Goal: Task Accomplishment & Management: Complete application form

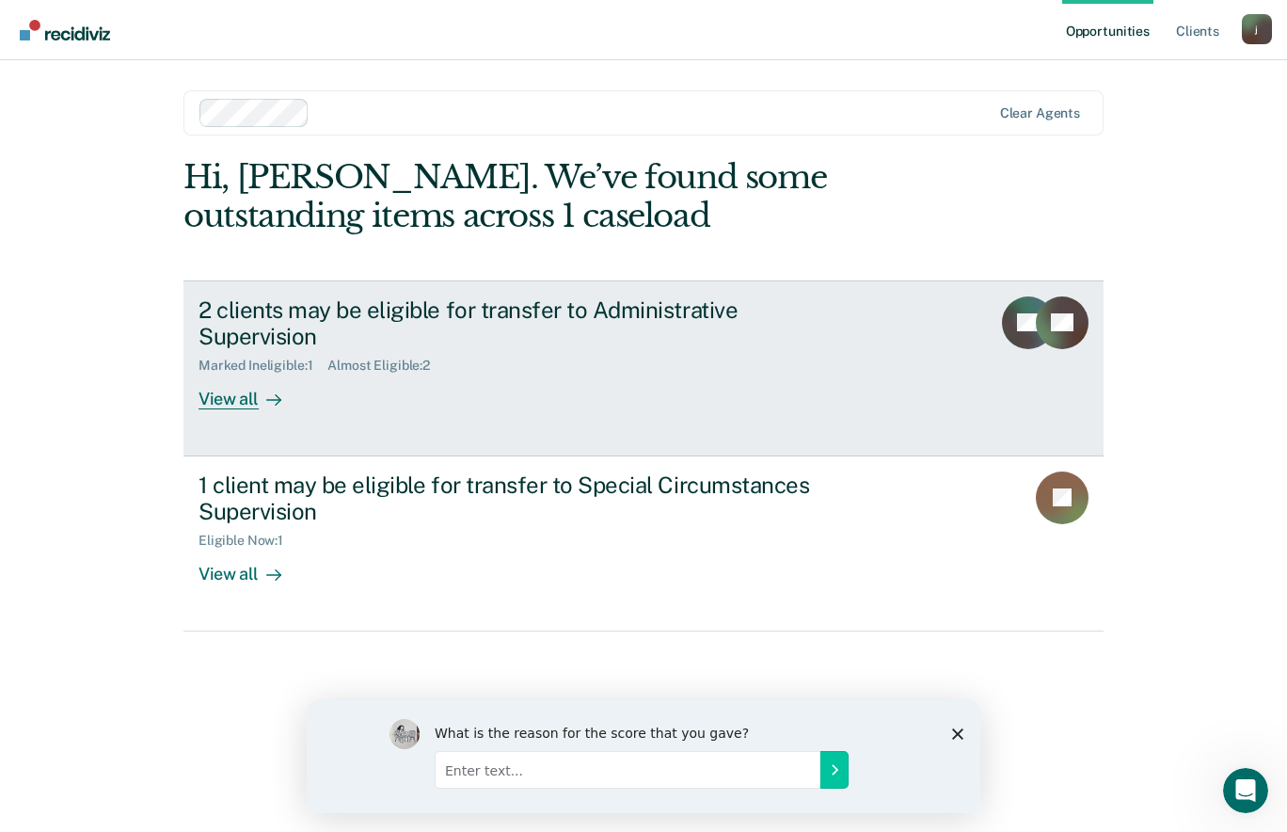
click at [648, 350] on div "Marked Ineligible : 1 Almost Eligible : 2" at bounding box center [528, 362] width 660 height 24
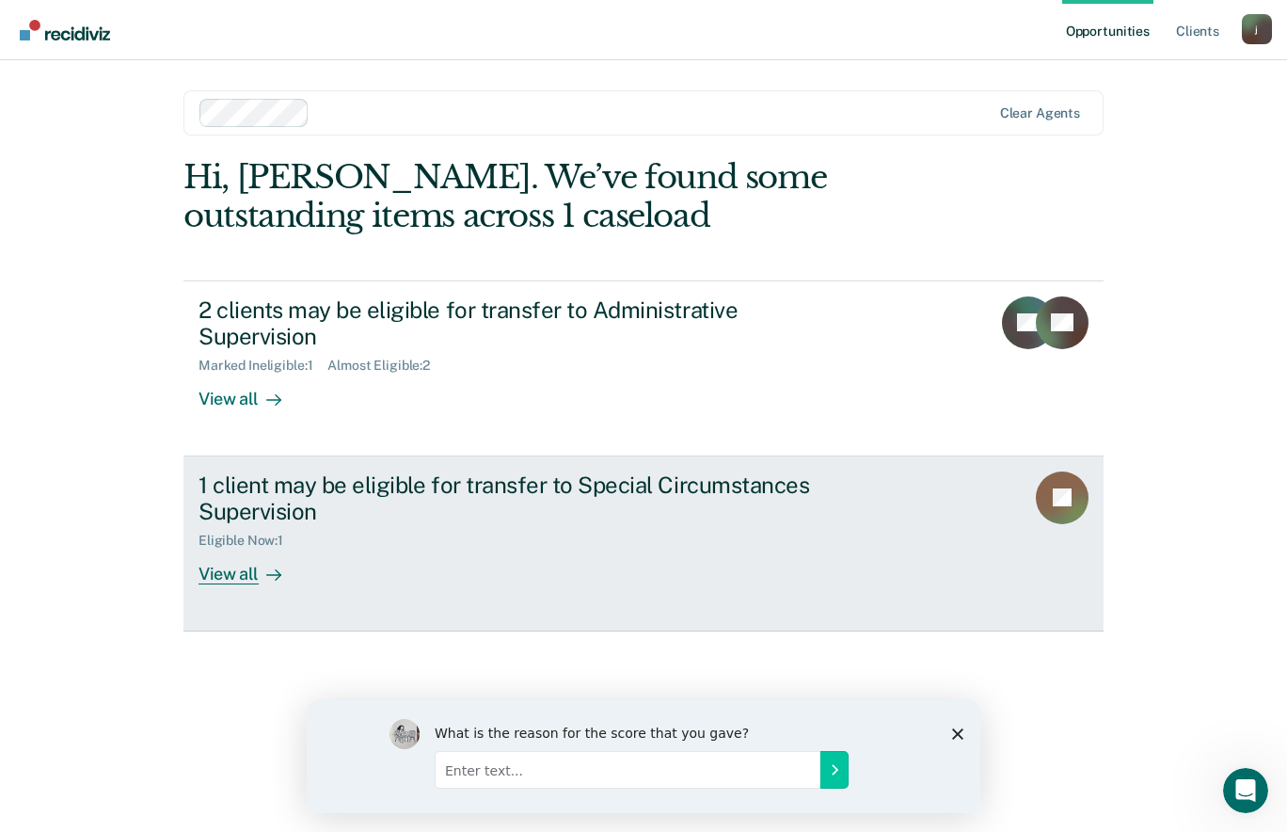
click at [401, 471] on div "1 client may be eligible for transfer to Special Circumstances Supervision" at bounding box center [528, 498] width 660 height 55
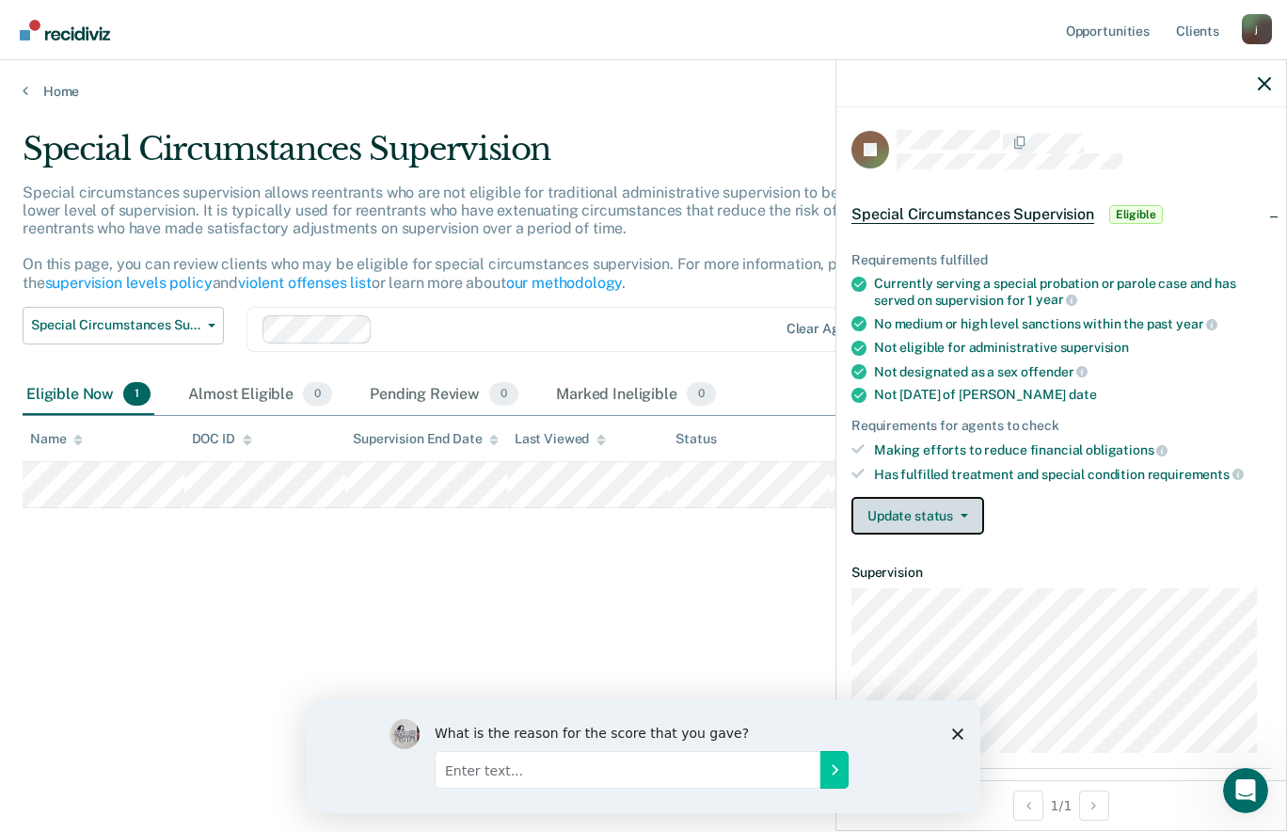
click at [965, 514] on icon "button" at bounding box center [964, 516] width 8 height 4
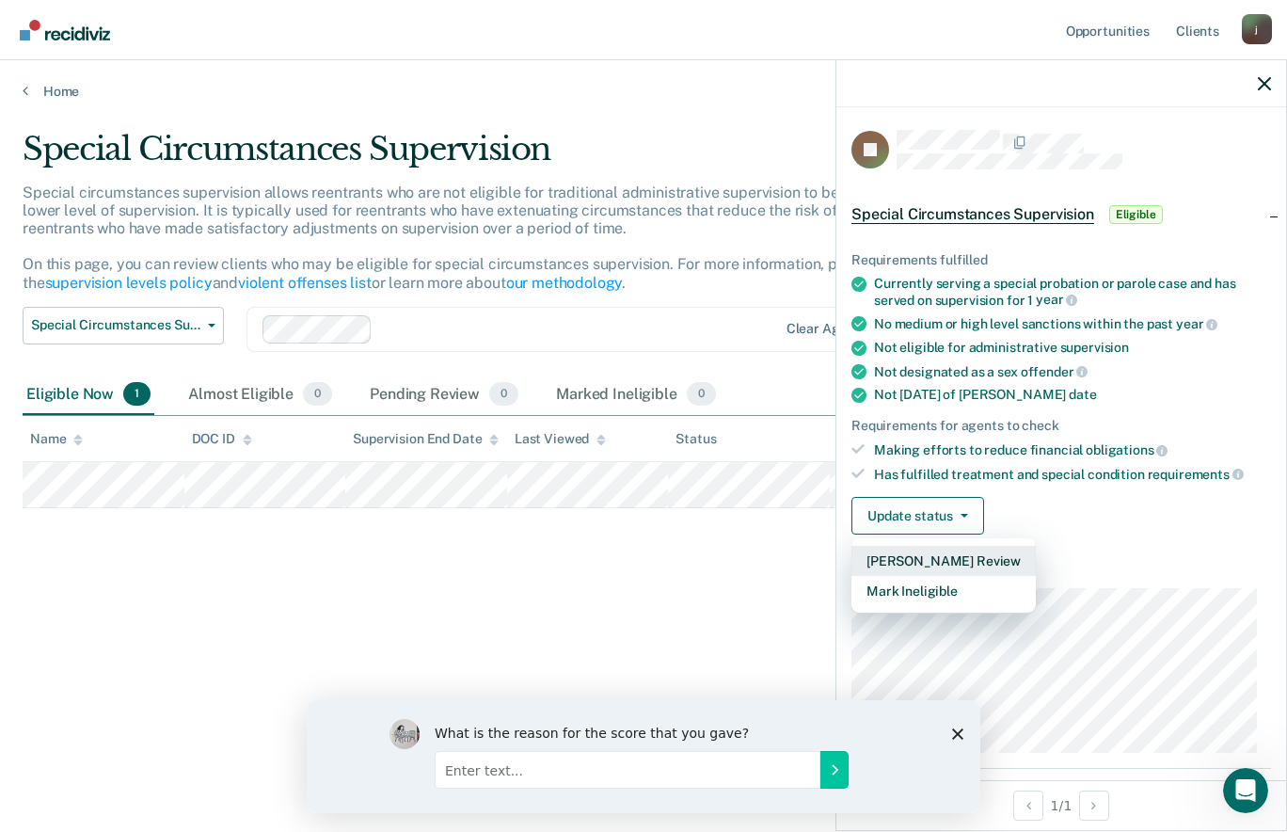
click at [885, 563] on button "[PERSON_NAME] Review" at bounding box center [943, 561] width 184 height 30
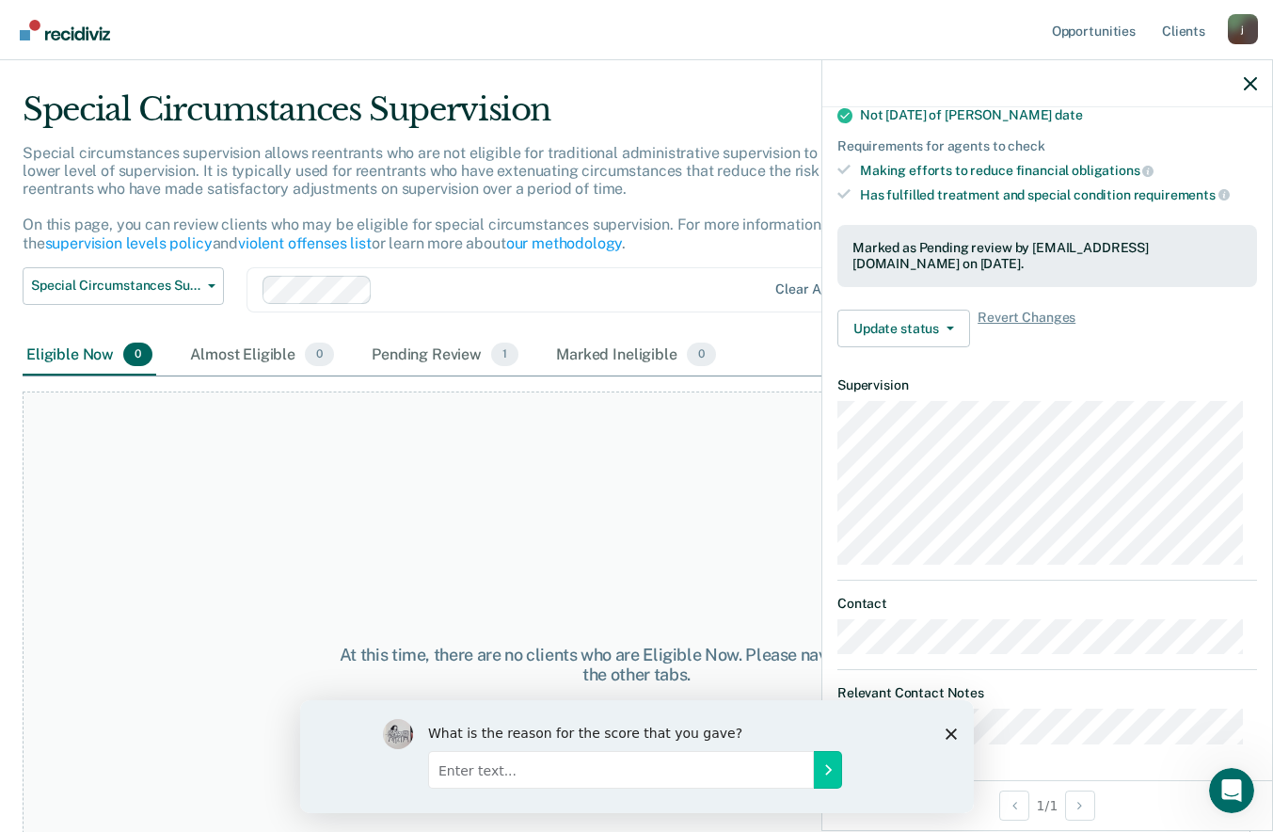
scroll to position [39, 0]
click at [947, 730] on polygon "Close survey" at bounding box center [949, 732] width 11 height 11
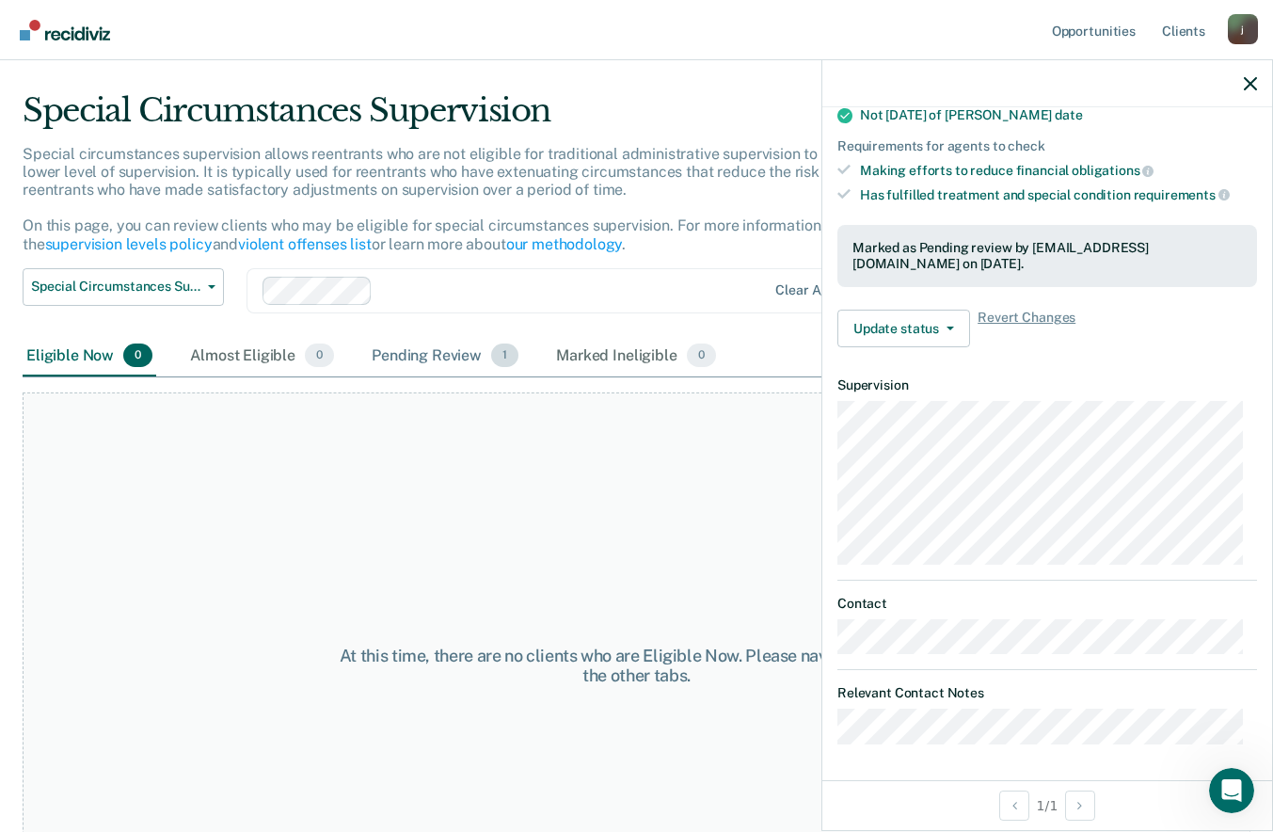
click at [425, 351] on div "Pending Review 1" at bounding box center [445, 356] width 154 height 41
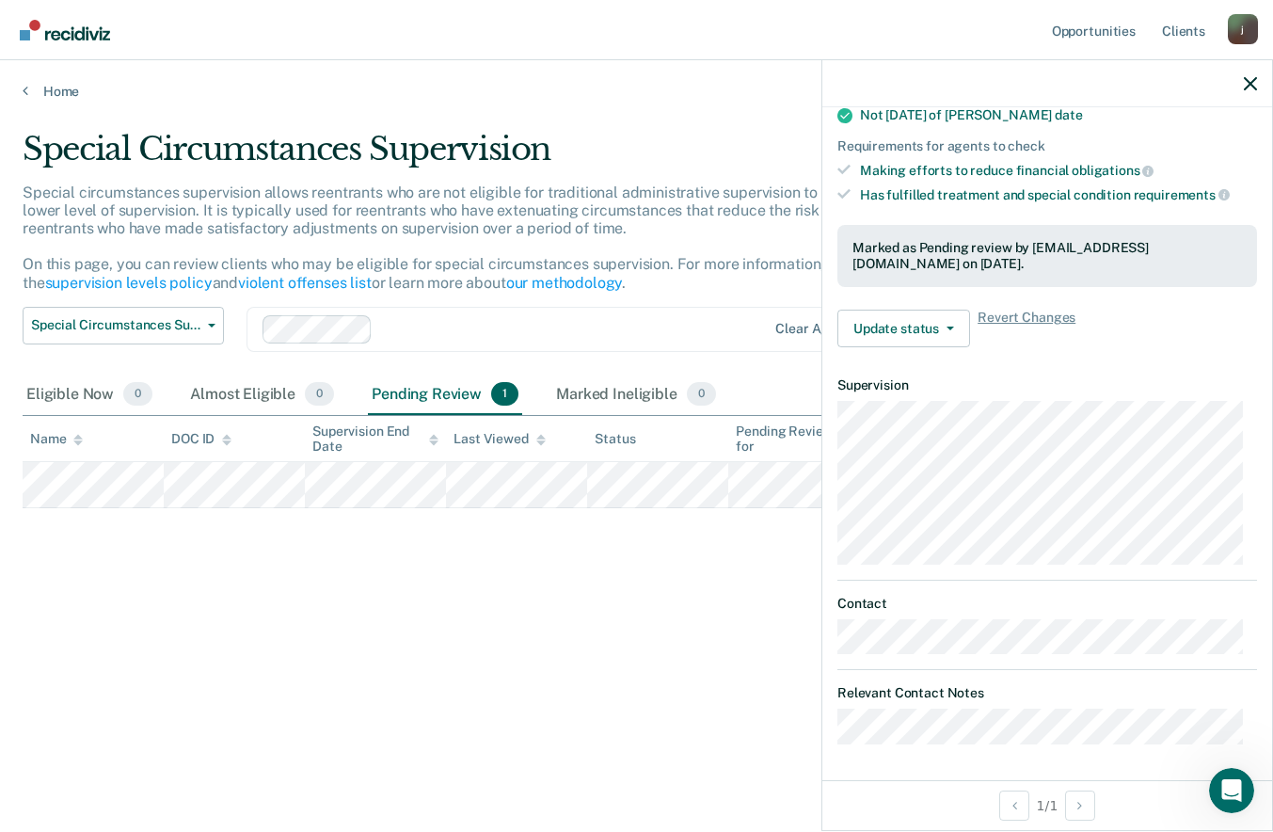
scroll to position [0, 0]
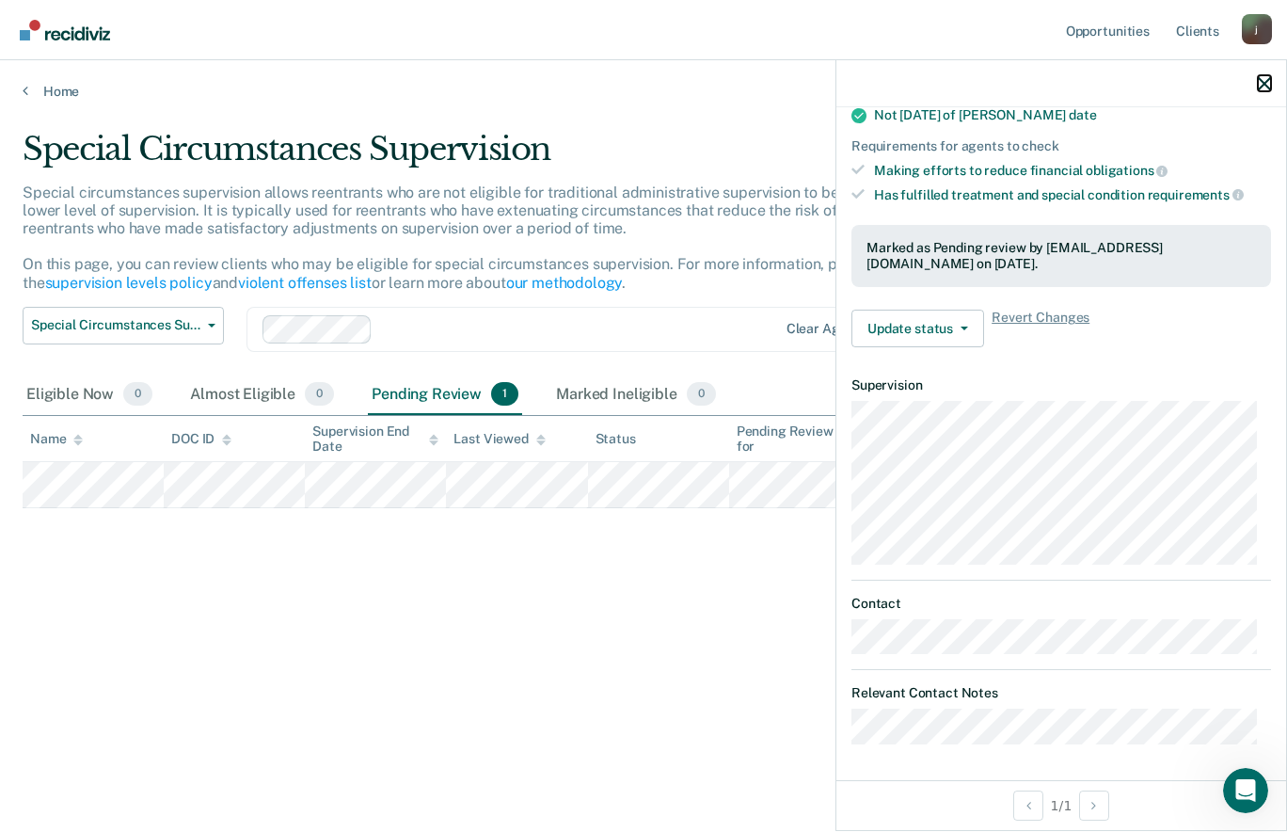
click at [1260, 82] on icon "button" at bounding box center [1264, 83] width 13 height 13
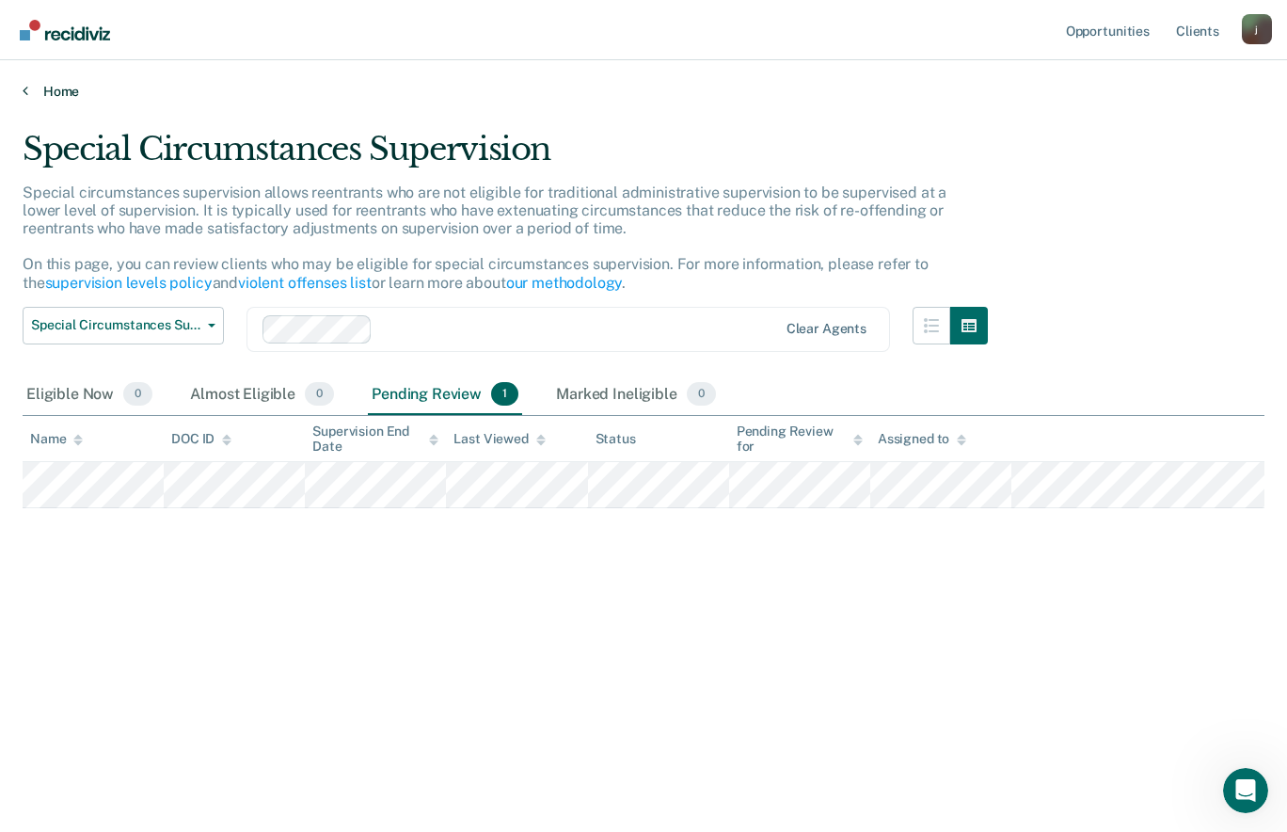
click at [57, 86] on link "Home" at bounding box center [644, 91] width 1242 height 17
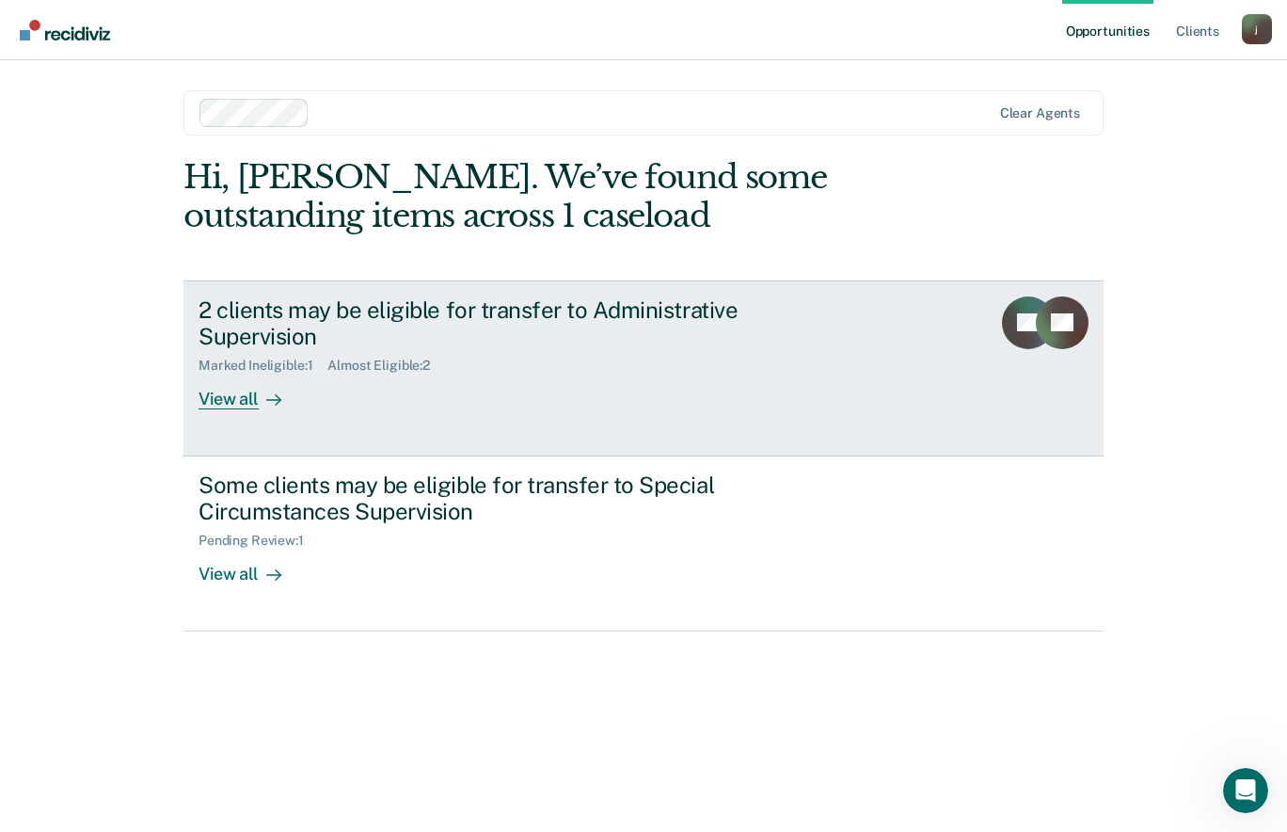
click at [228, 373] on div "View all" at bounding box center [250, 391] width 105 height 37
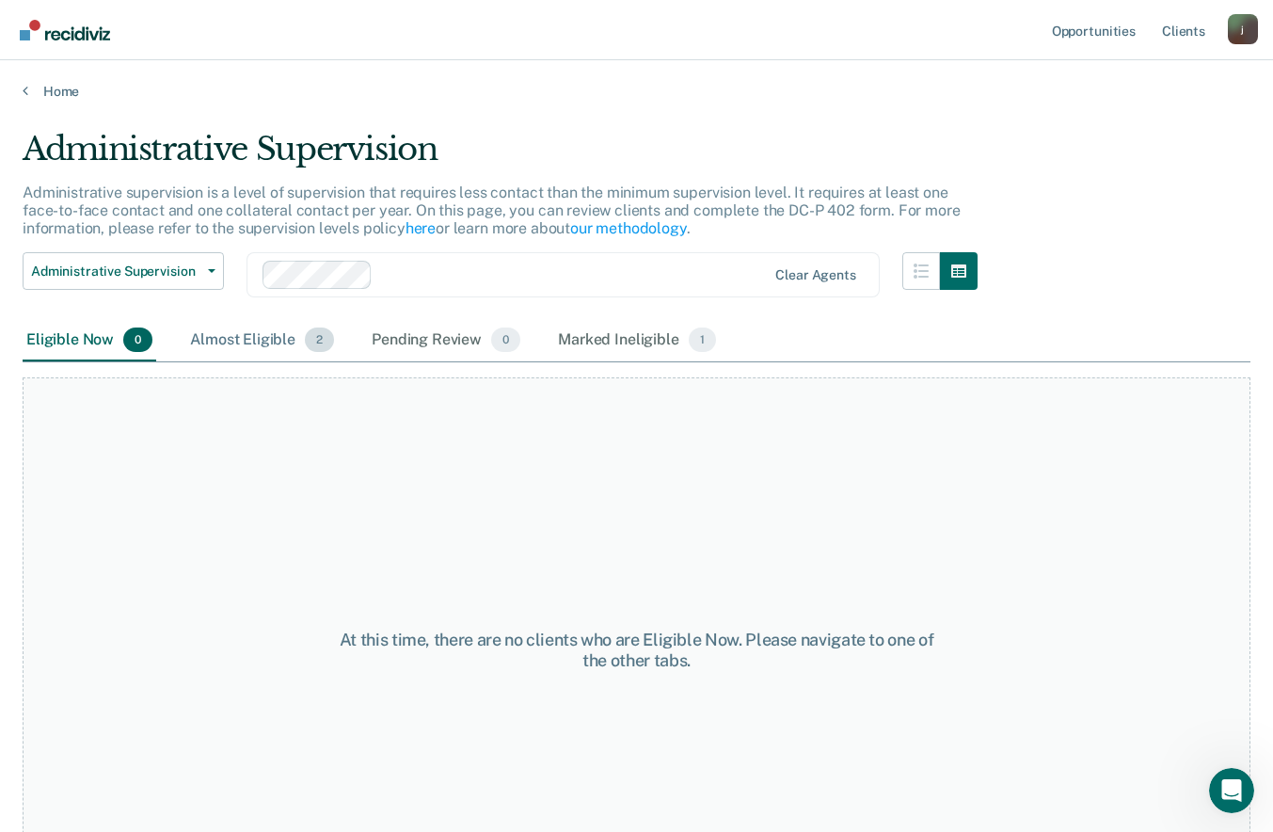
click at [246, 336] on div "Almost Eligible 2" at bounding box center [261, 340] width 151 height 41
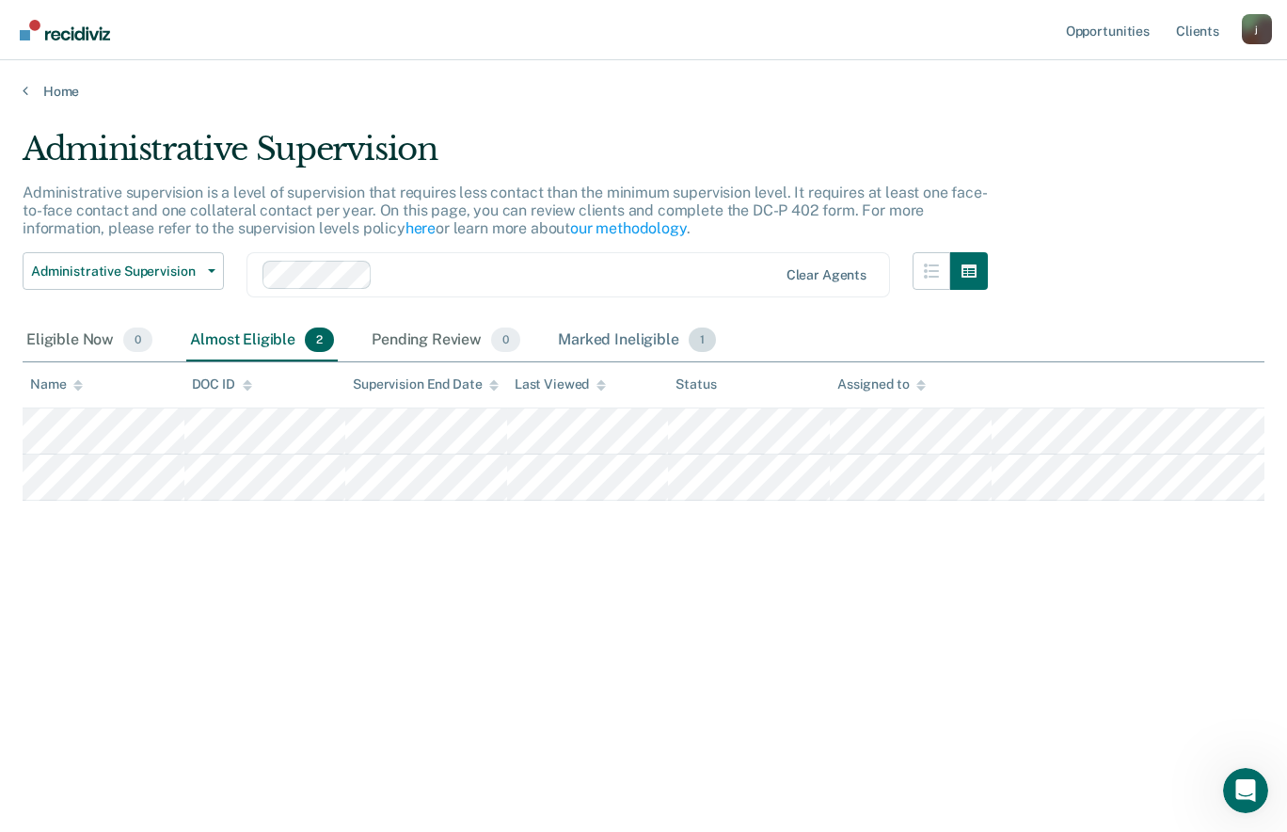
click at [647, 341] on div "Marked Ineligible 1" at bounding box center [637, 340] width 166 height 41
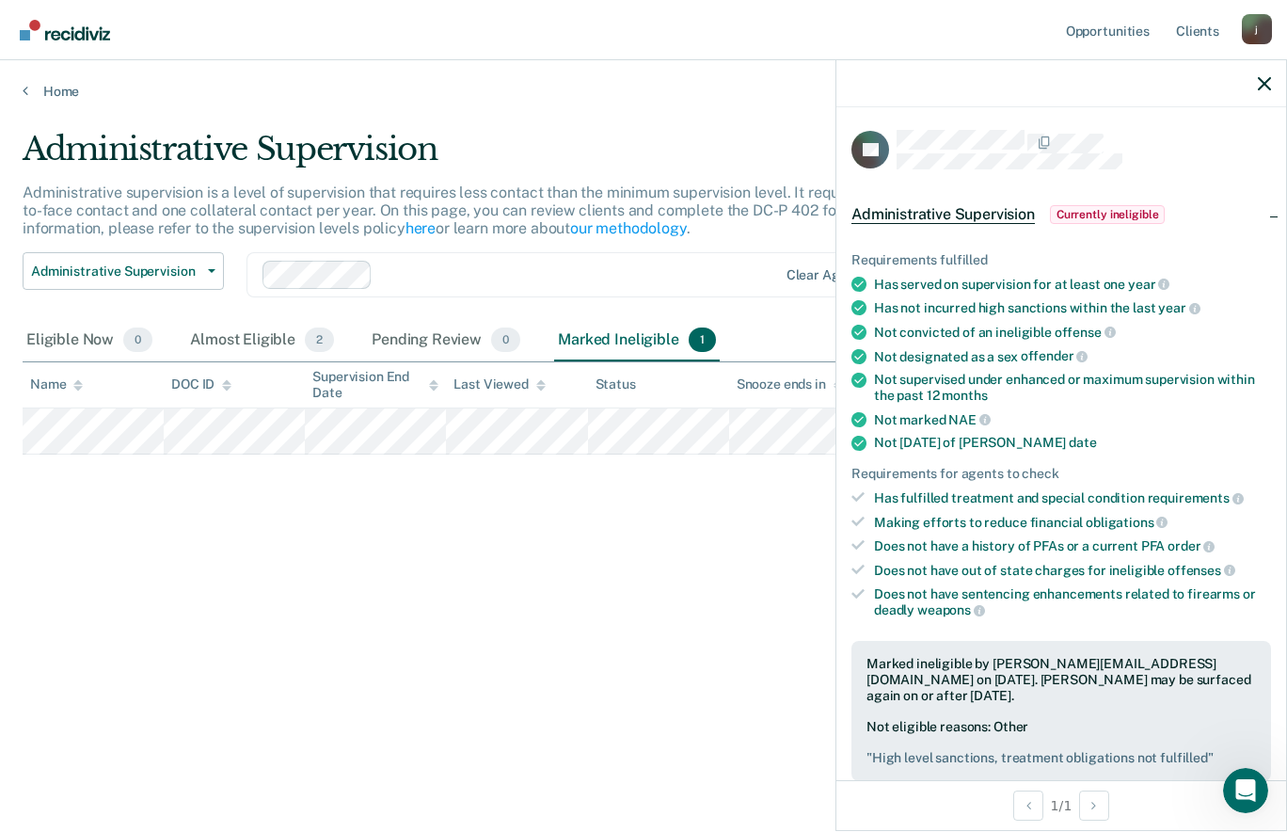
click at [593, 623] on div "Administrative Supervision Administrative supervision is a level of supervision…" at bounding box center [644, 410] width 1242 height 561
click at [1266, 87] on icon "button" at bounding box center [1264, 83] width 13 height 13
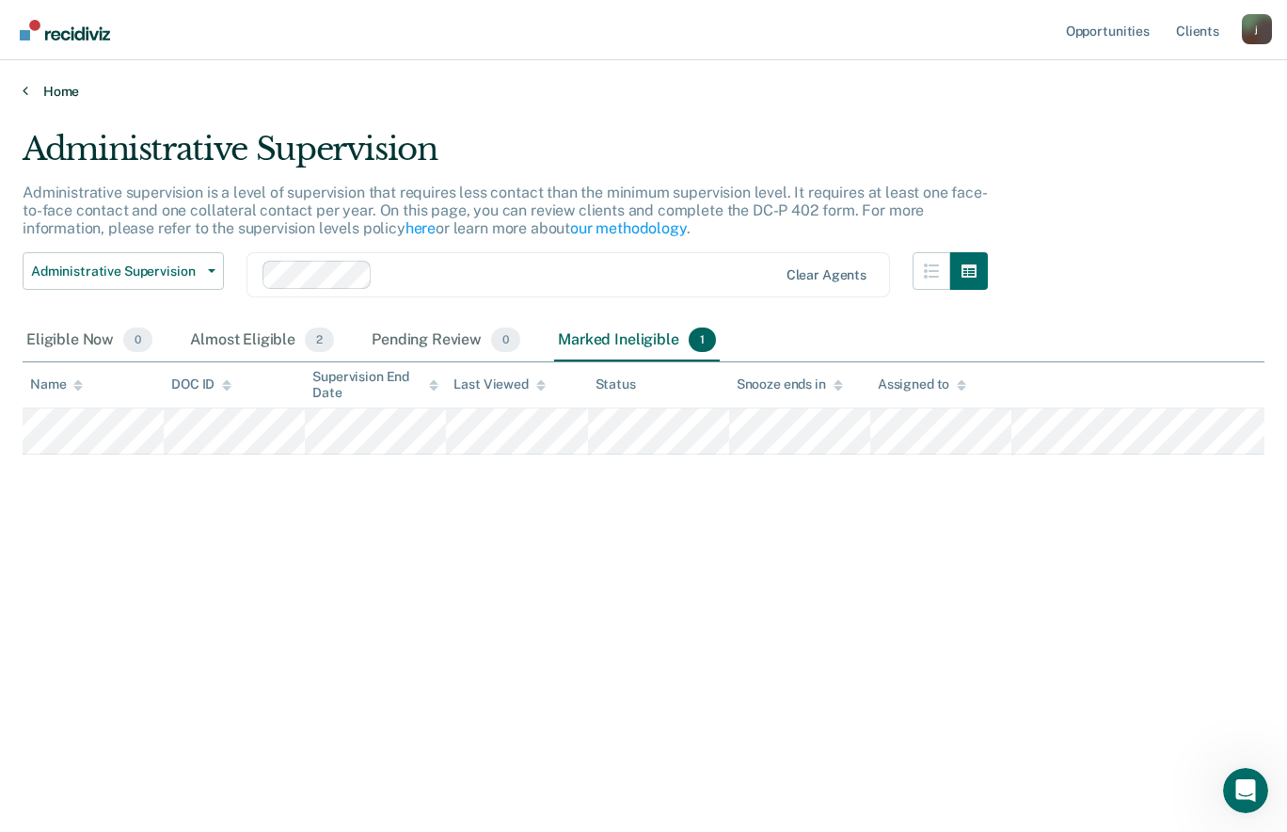
click at [56, 90] on link "Home" at bounding box center [644, 91] width 1242 height 17
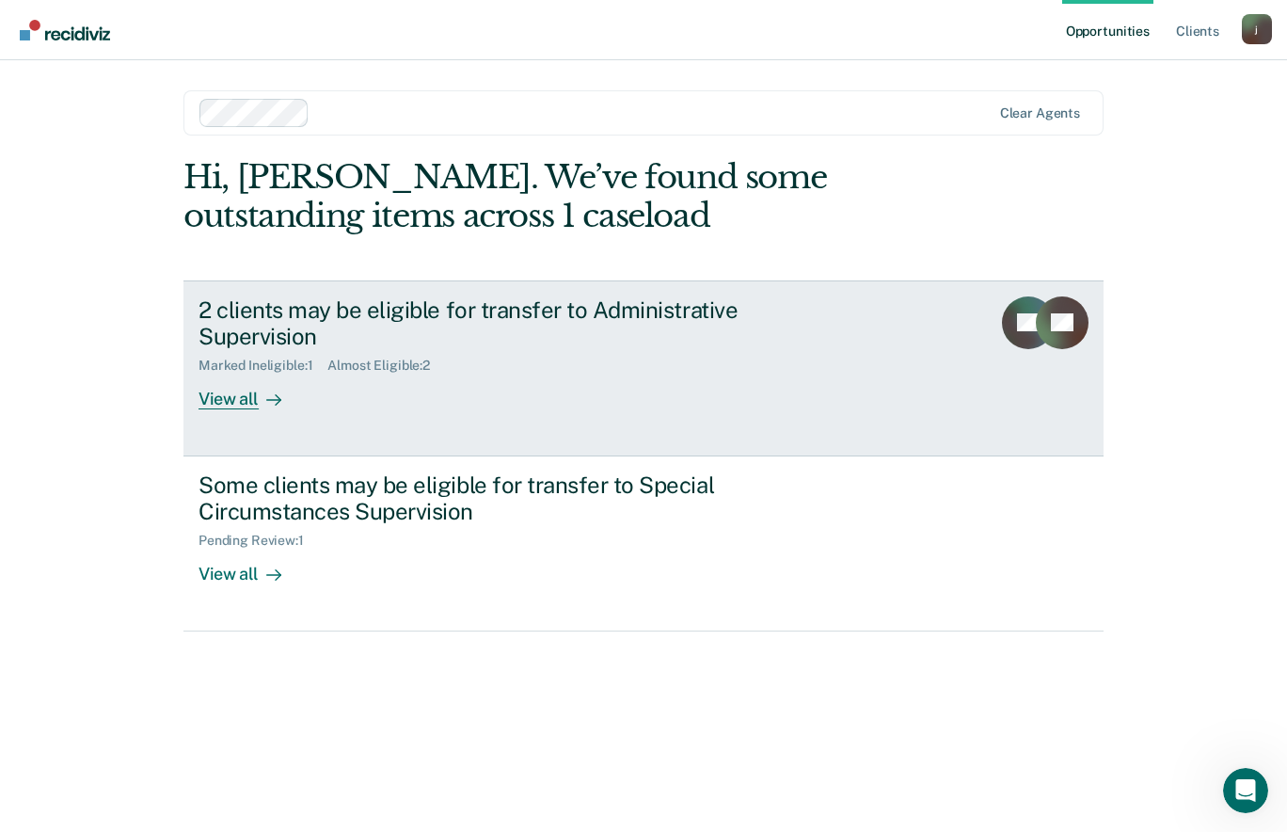
click at [241, 378] on div "View all" at bounding box center [250, 391] width 105 height 37
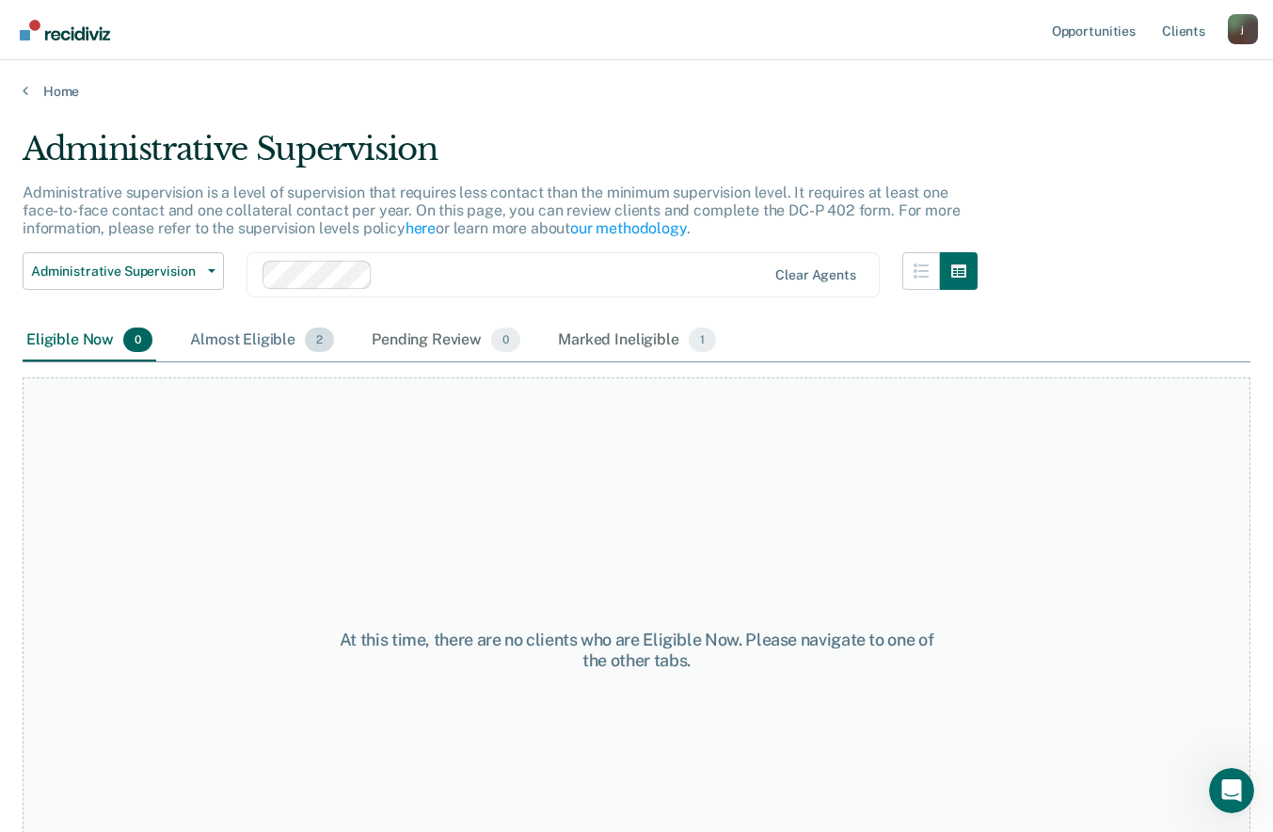
click at [284, 337] on div "Almost Eligible 2" at bounding box center [261, 340] width 151 height 41
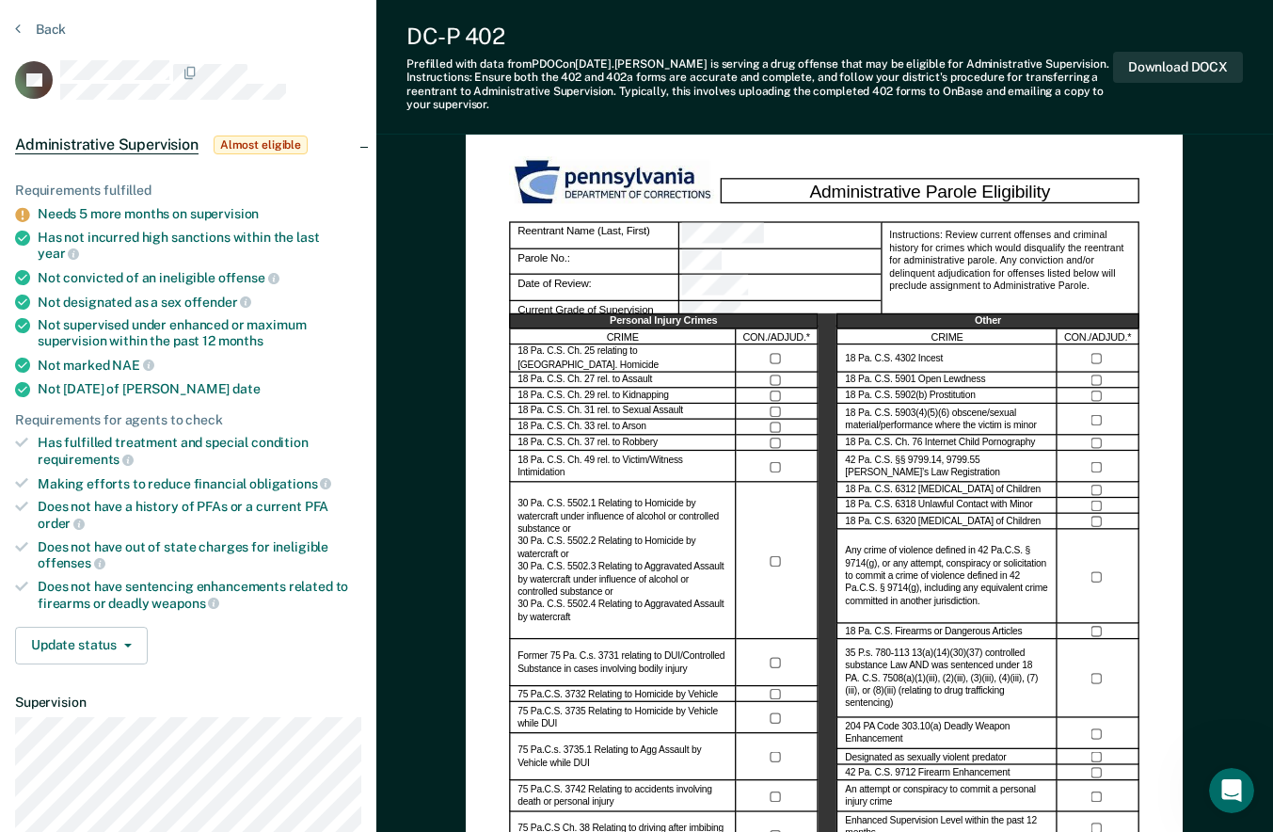
scroll to position [75, 0]
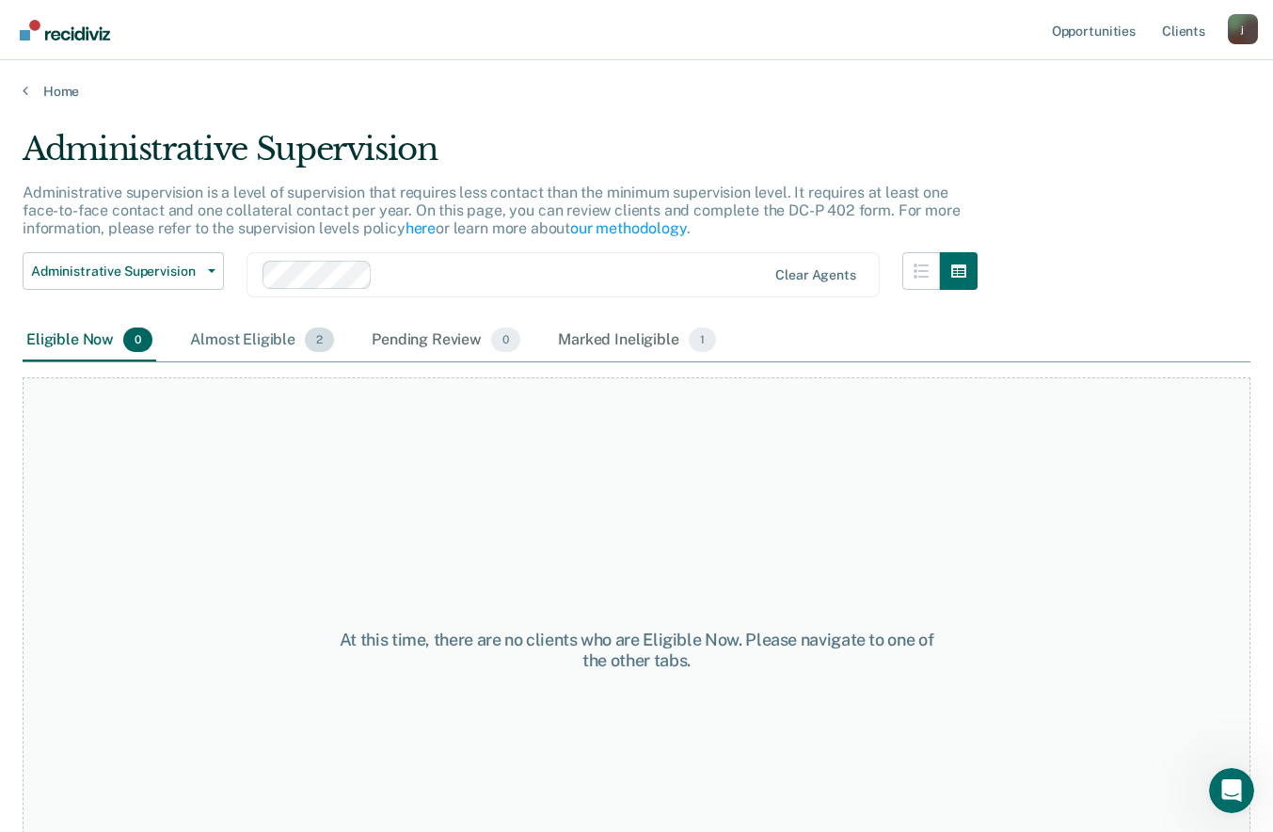
click at [255, 339] on div "Almost Eligible 2" at bounding box center [261, 340] width 151 height 41
